Goal: Transaction & Acquisition: Purchase product/service

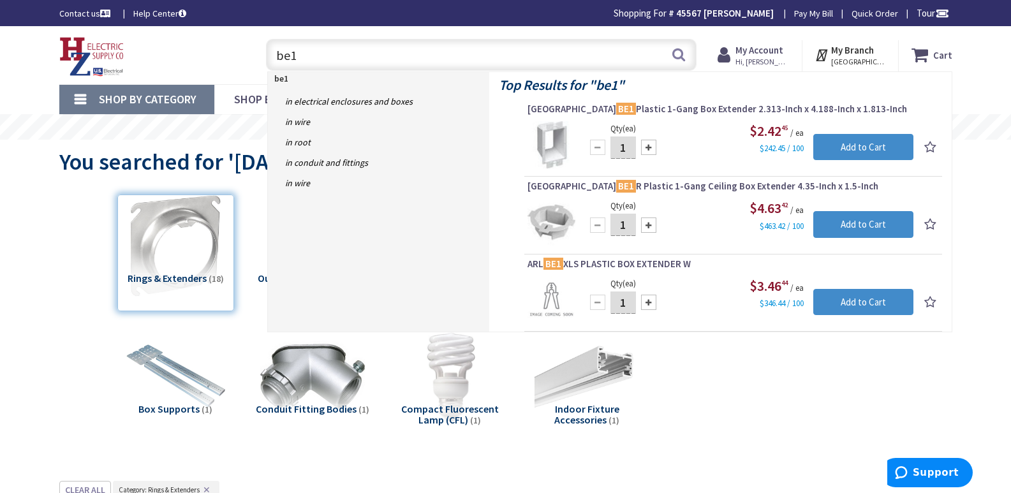
drag, startPoint x: 310, startPoint y: 57, endPoint x: 182, endPoint y: 37, distance: 129.2
click at [192, 43] on div "Toggle Nav be1 be1 Search Cart My Cart Close You have no items in your shopping…" at bounding box center [506, 55] width 912 height 43
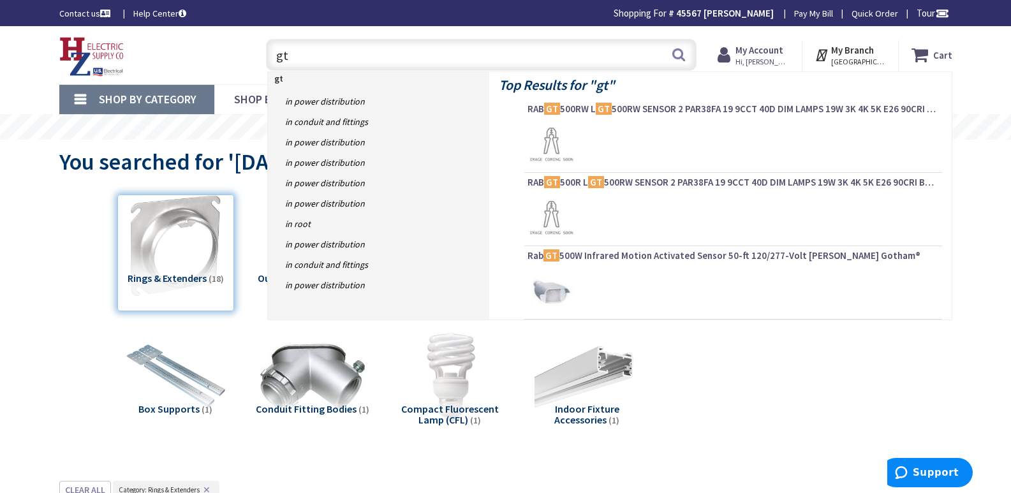
type input "g"
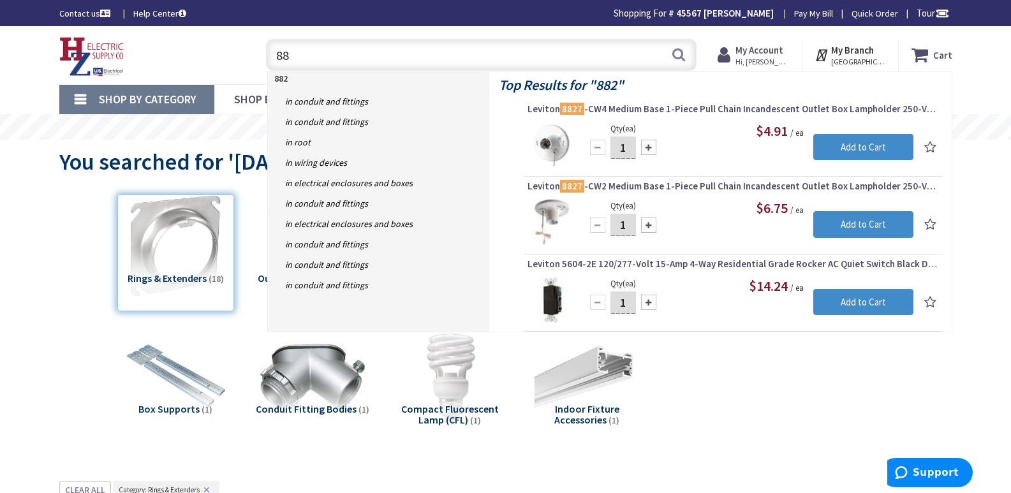
type input "8"
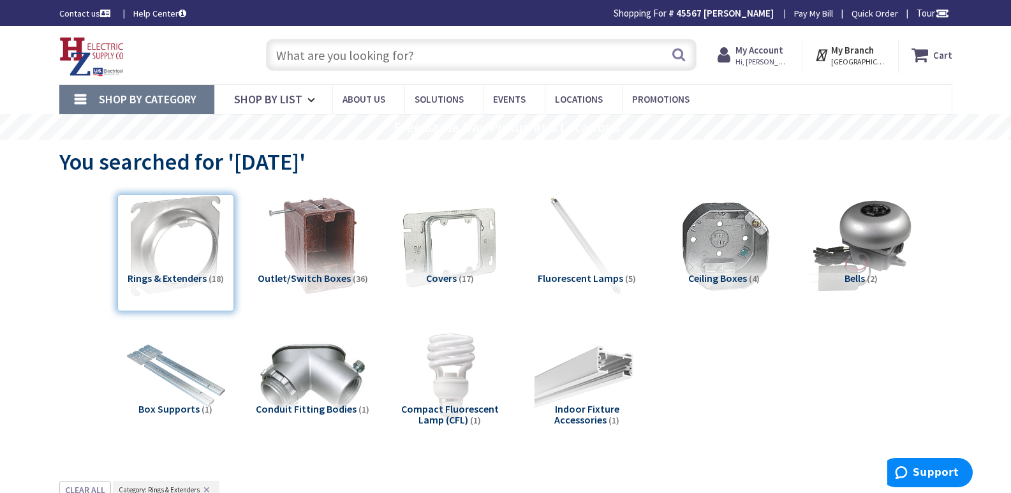
click at [314, 47] on input "text" at bounding box center [481, 55] width 431 height 32
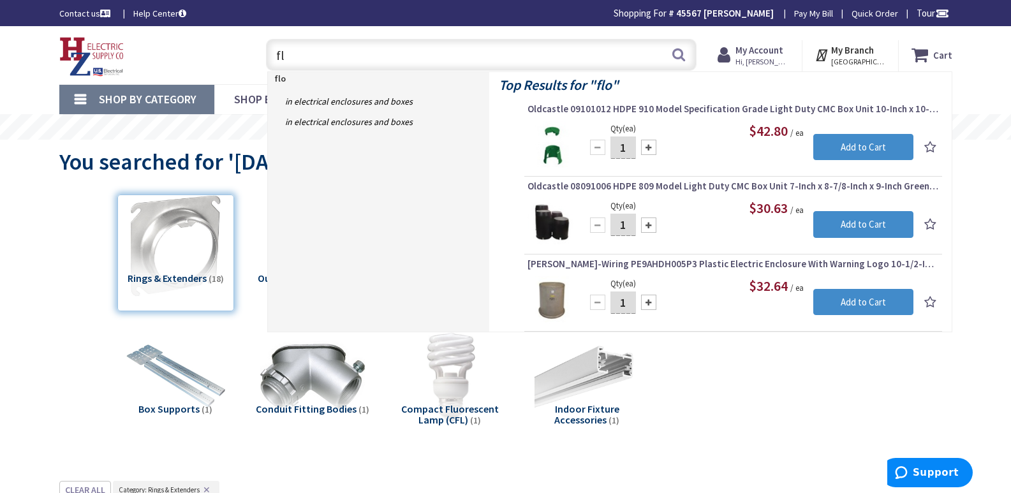
type input "f"
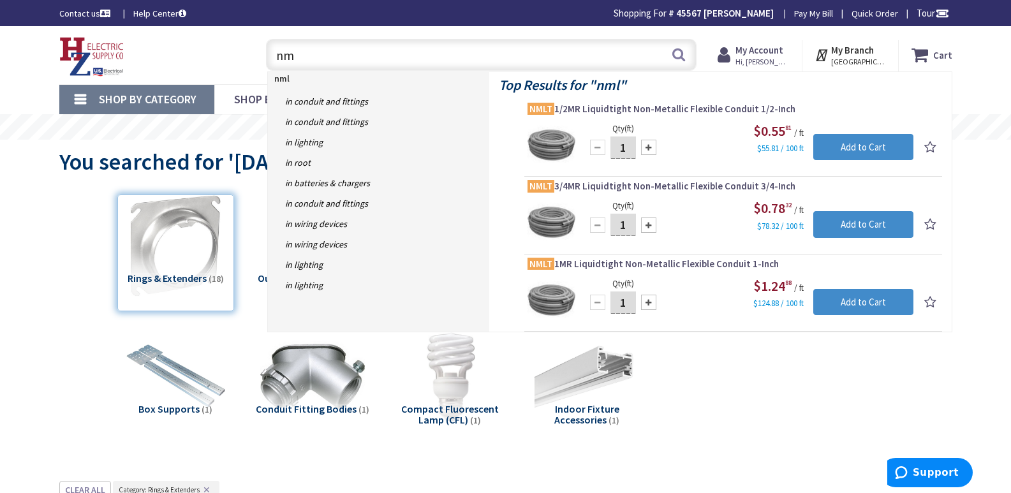
type input "n"
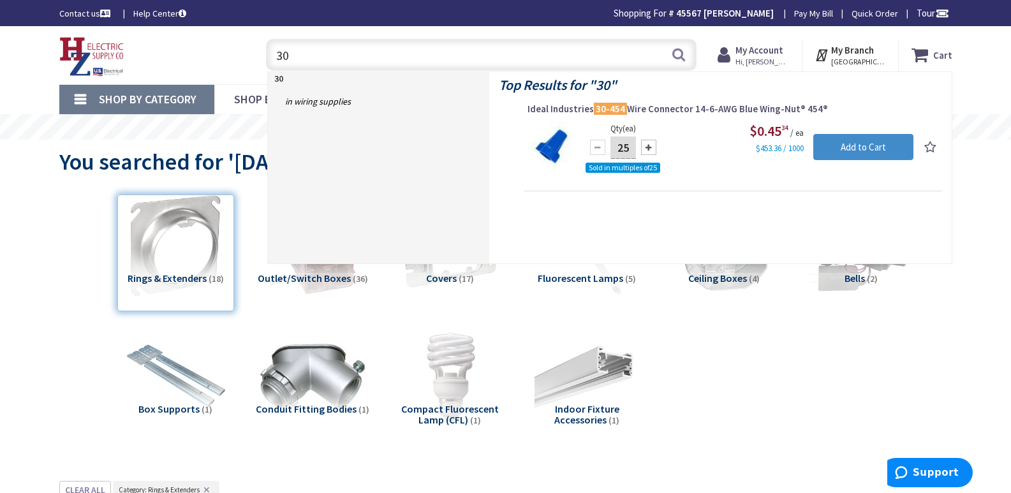
type input "3"
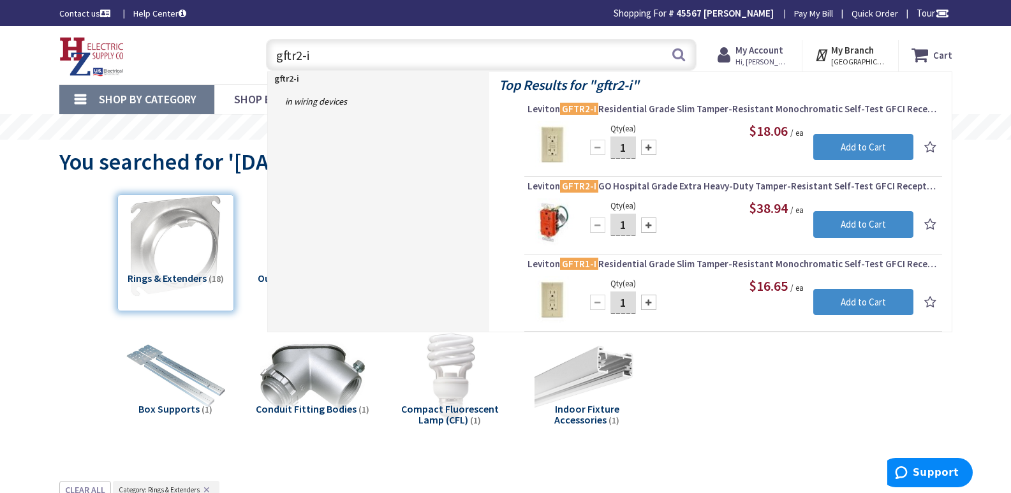
drag, startPoint x: 317, startPoint y: 56, endPoint x: 271, endPoint y: 56, distance: 46.6
click at [271, 56] on input "gftr2-i" at bounding box center [481, 55] width 431 height 32
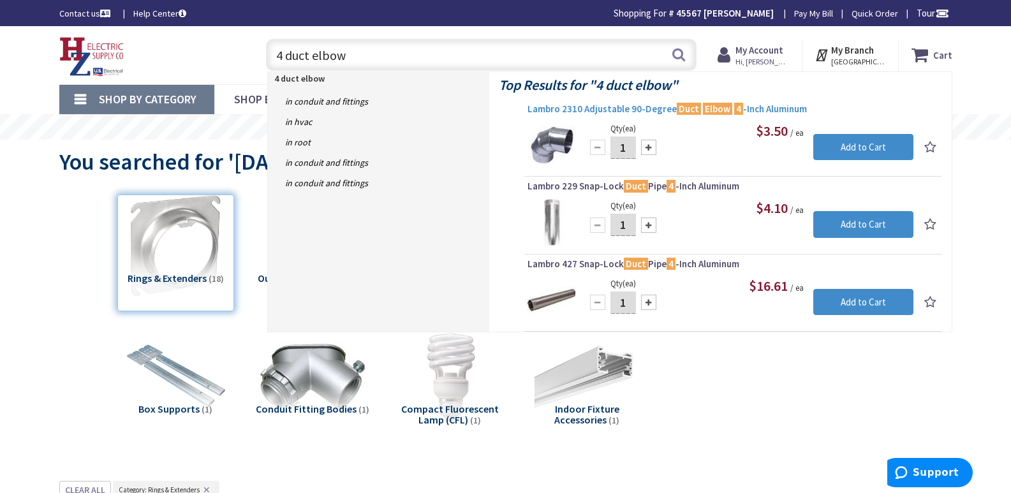
type input "4 duct elbow"
click at [655, 107] on span "Lambro 2310 Adjustable 90-Degree Duct Elbow 4 -Inch Aluminum" at bounding box center [733, 109] width 411 height 13
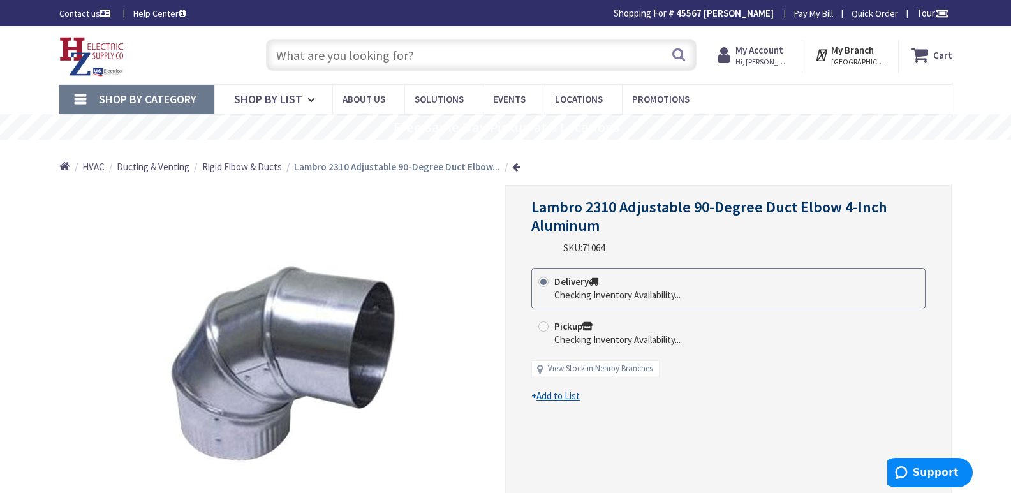
type input "[PERSON_NAME][GEOGRAPHIC_DATA], [GEOGRAPHIC_DATA]"
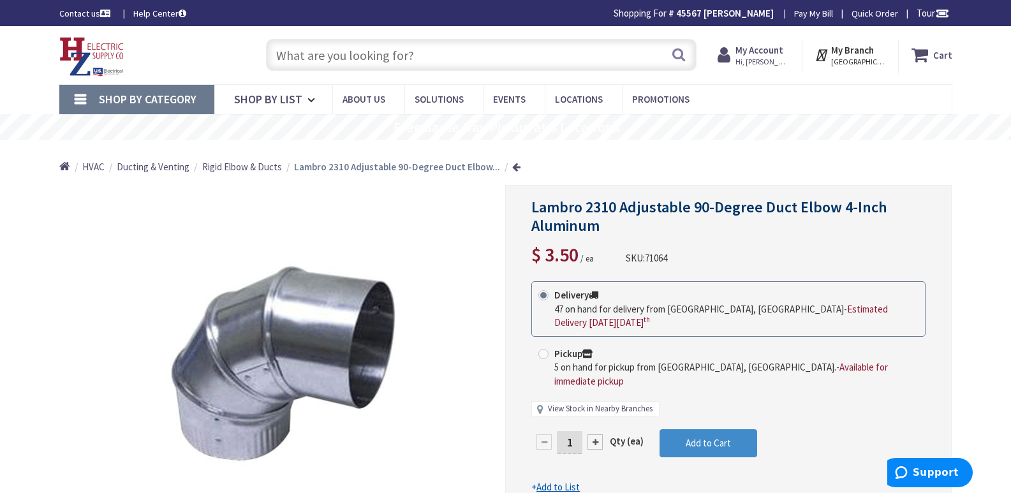
click at [598, 403] on link "View Stock in Nearby Branches" at bounding box center [600, 409] width 105 height 12
select select "data-availability"
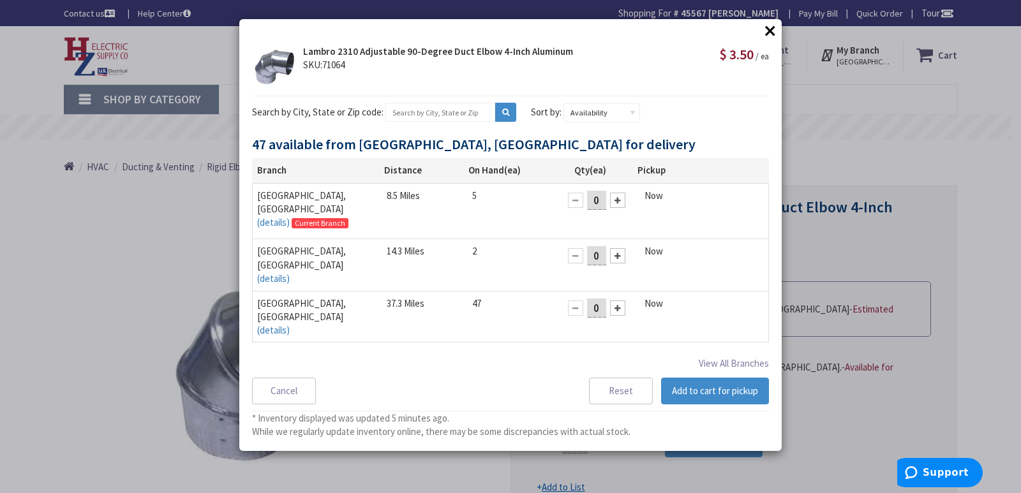
click at [769, 29] on button "×" at bounding box center [769, 30] width 19 height 19
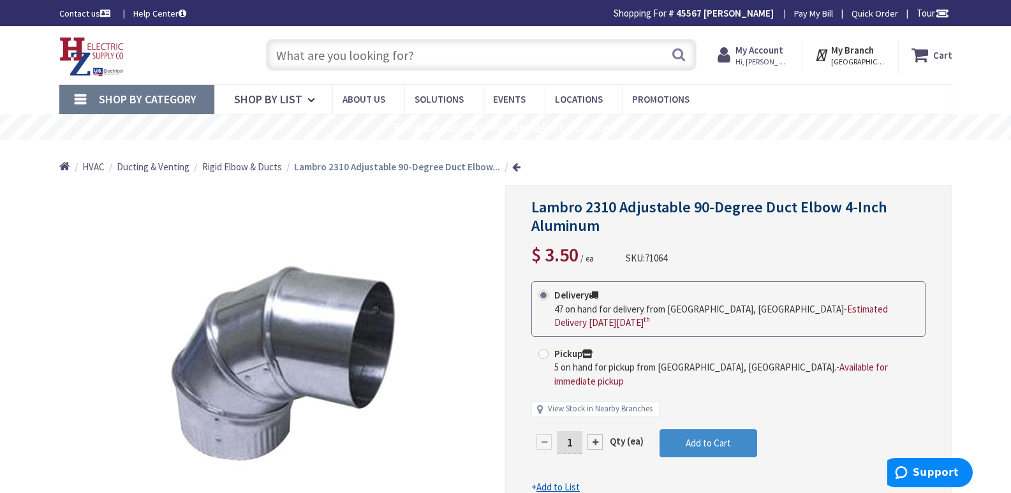
click at [295, 59] on input "text" at bounding box center [481, 55] width 431 height 32
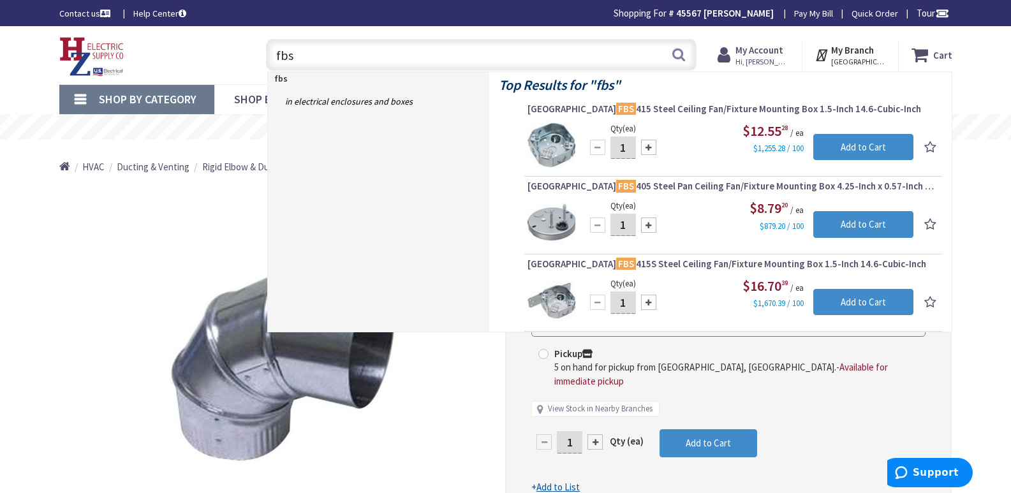
type input "fbs"
